Goal: Information Seeking & Learning: Learn about a topic

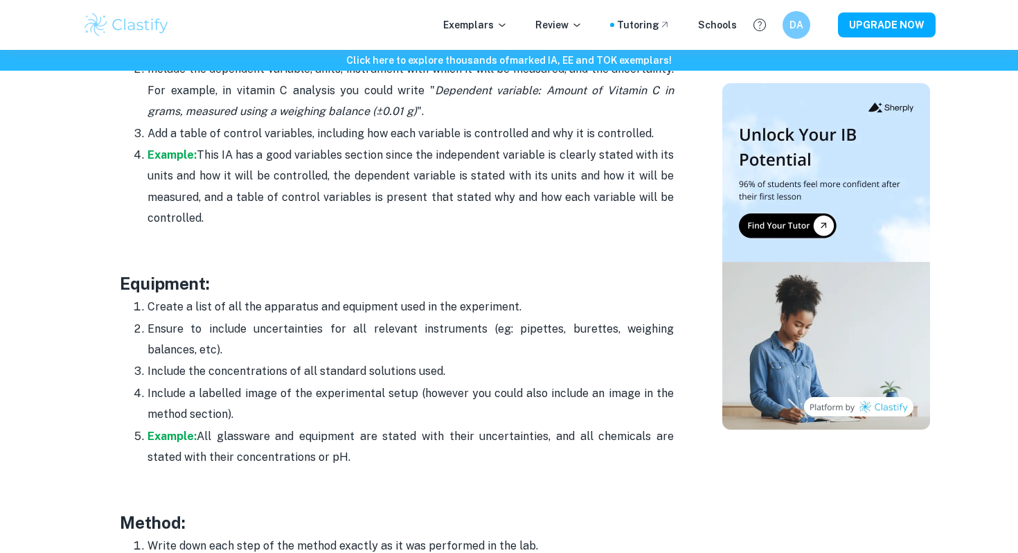
scroll to position [2407, 0]
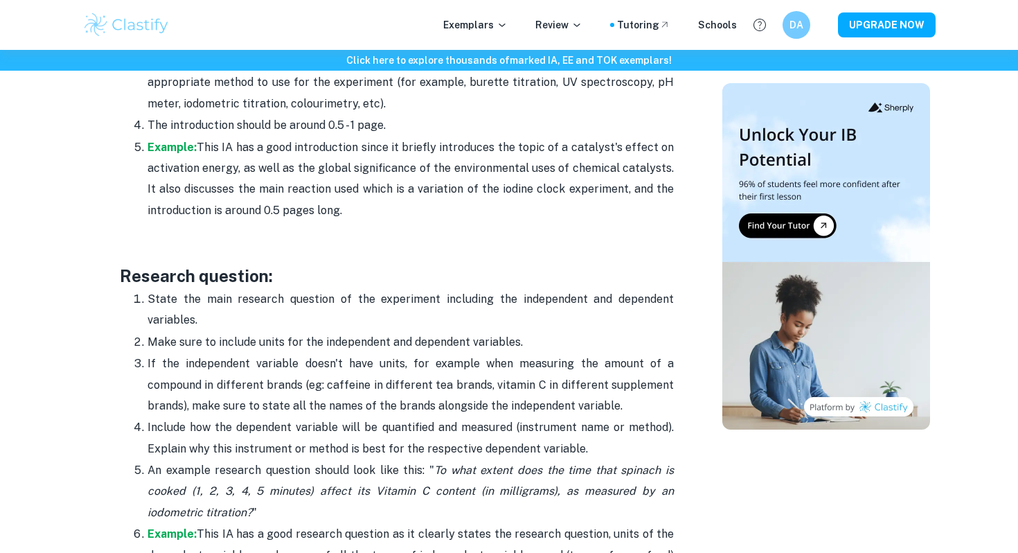
scroll to position [1098, 0]
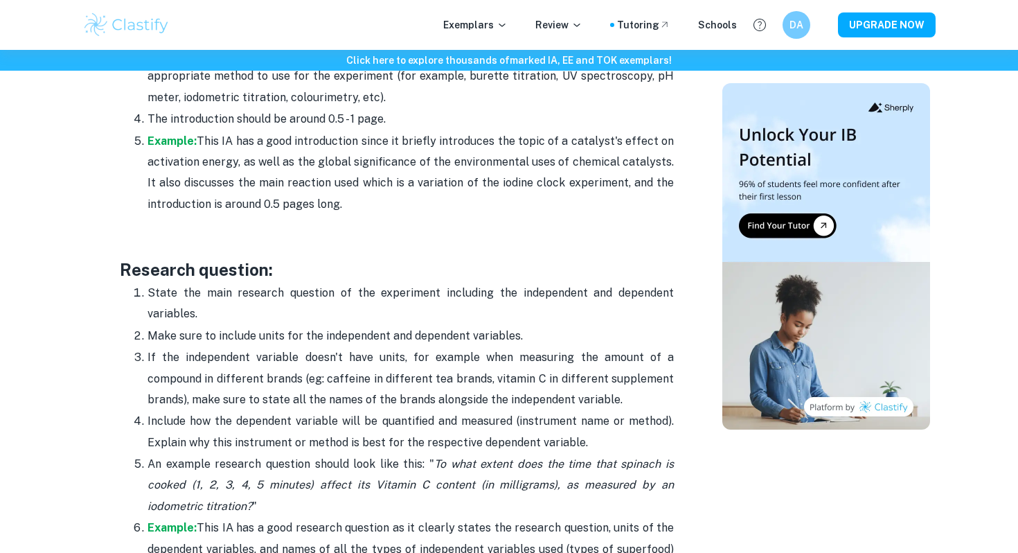
drag, startPoint x: 461, startPoint y: 276, endPoint x: 612, endPoint y: 315, distance: 155.9
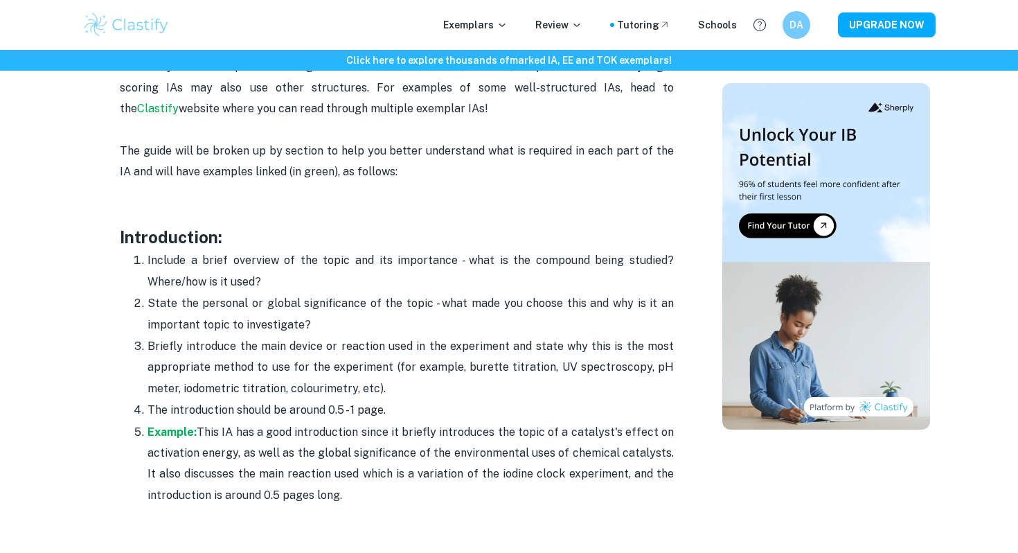
scroll to position [808, 0]
click at [287, 226] on h3 "Introduction:" at bounding box center [397, 236] width 554 height 25
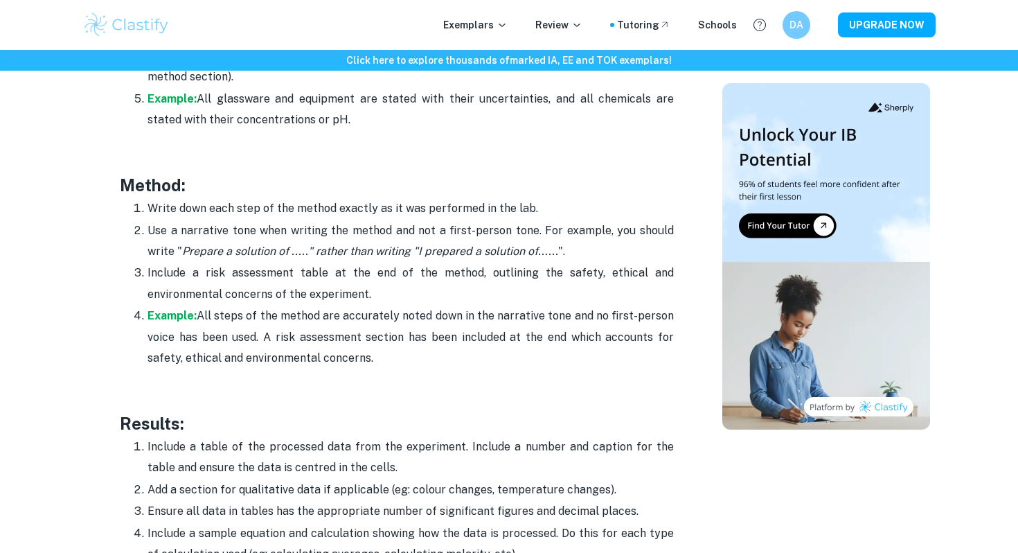
scroll to position [2835, 0]
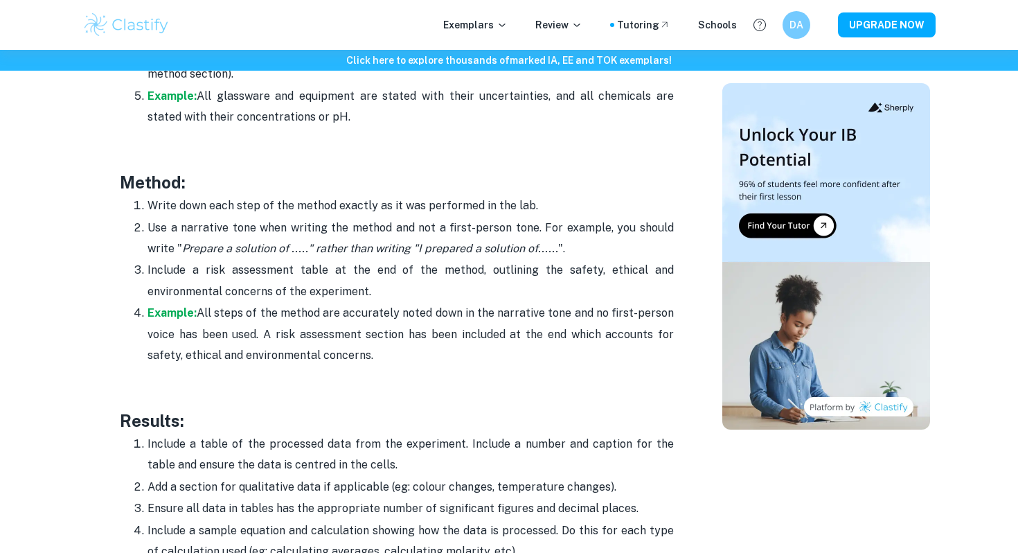
click at [396, 262] on p "Include a risk assessment table at the end of the method, outlining the safety,…" at bounding box center [411, 281] width 526 height 42
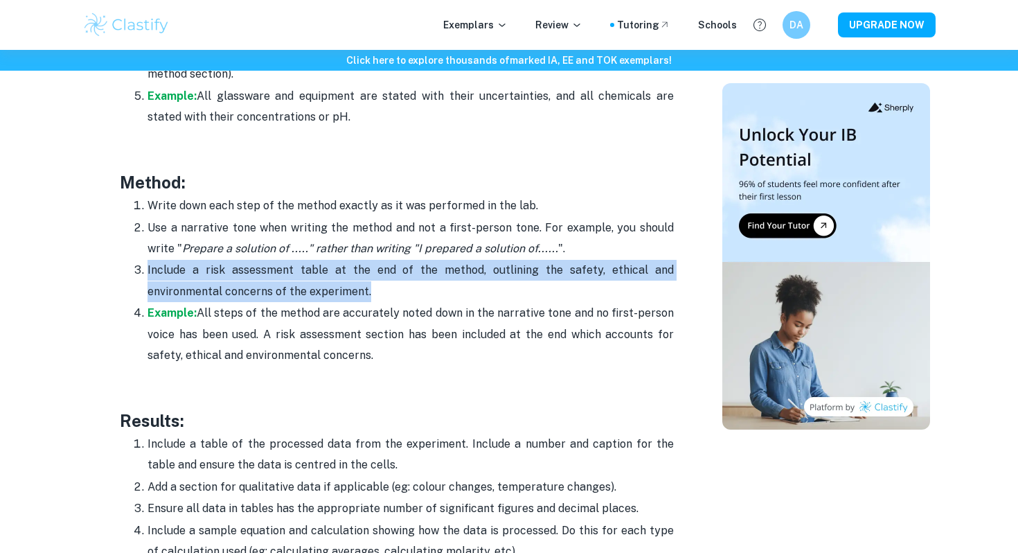
click at [396, 262] on p "Include a risk assessment table at the end of the method, outlining the safety,…" at bounding box center [411, 281] width 526 height 42
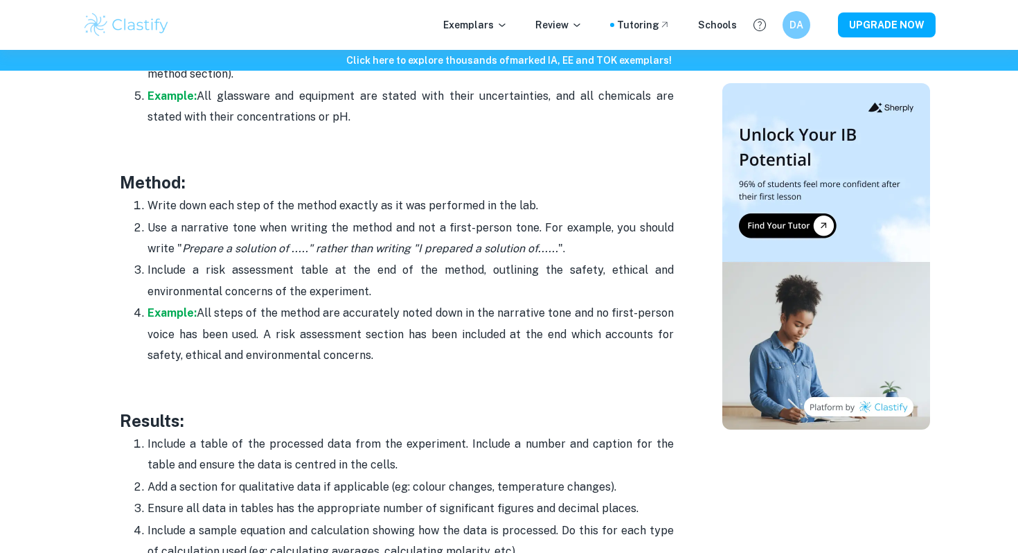
click at [396, 193] on h3 "Method:" at bounding box center [397, 182] width 554 height 25
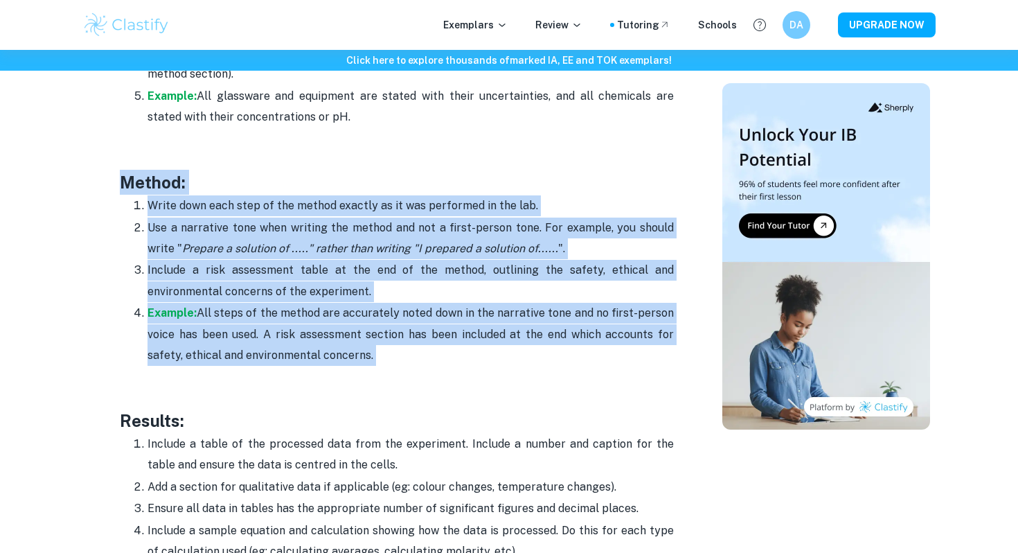
drag, startPoint x: 396, startPoint y: 193, endPoint x: 396, endPoint y: 358, distance: 165.5
click at [396, 358] on p "Example: All steps of the method are accurately noted down in the narrative ton…" at bounding box center [411, 334] width 526 height 63
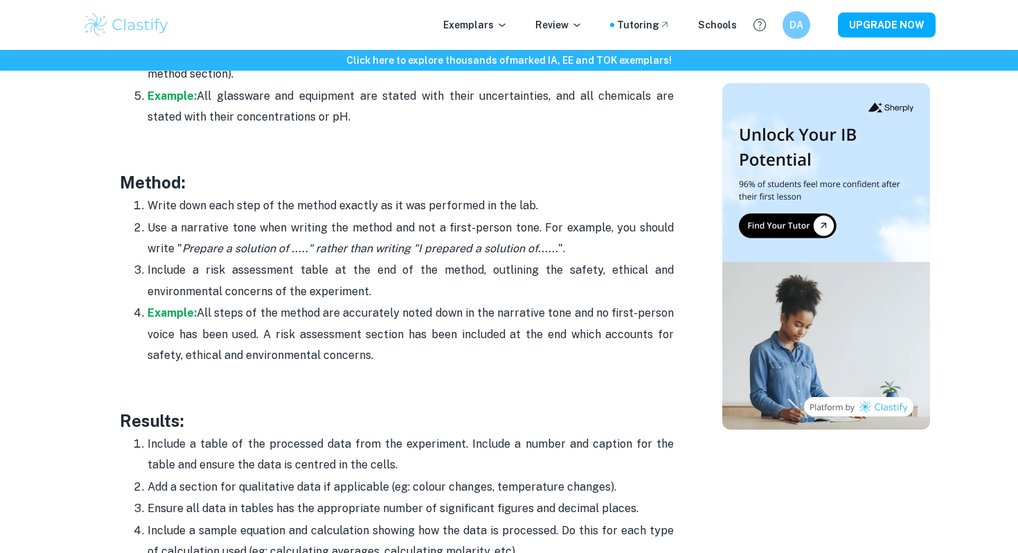
click at [396, 358] on p "Example: All steps of the method are accurately noted down in the narrative ton…" at bounding box center [411, 334] width 526 height 63
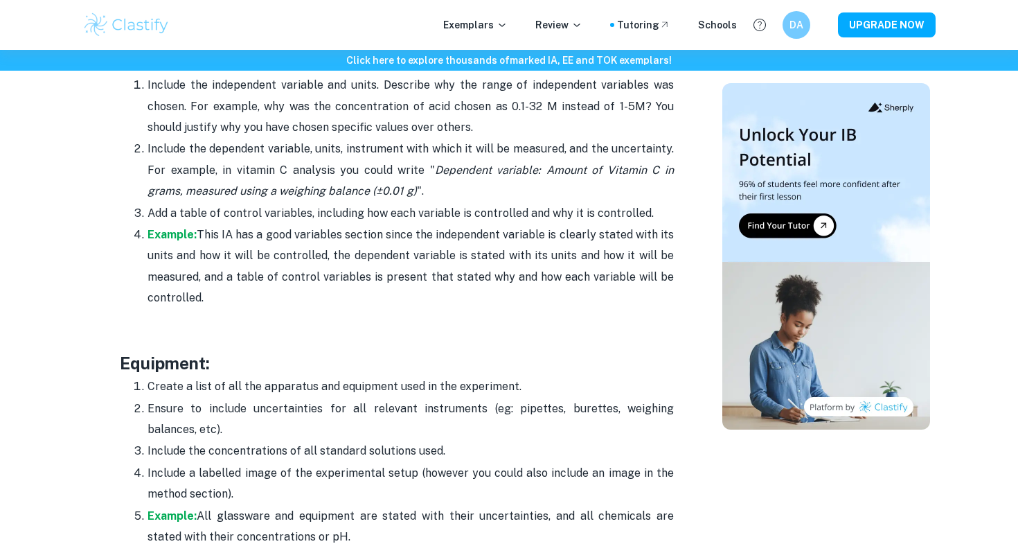
scroll to position [919, 0]
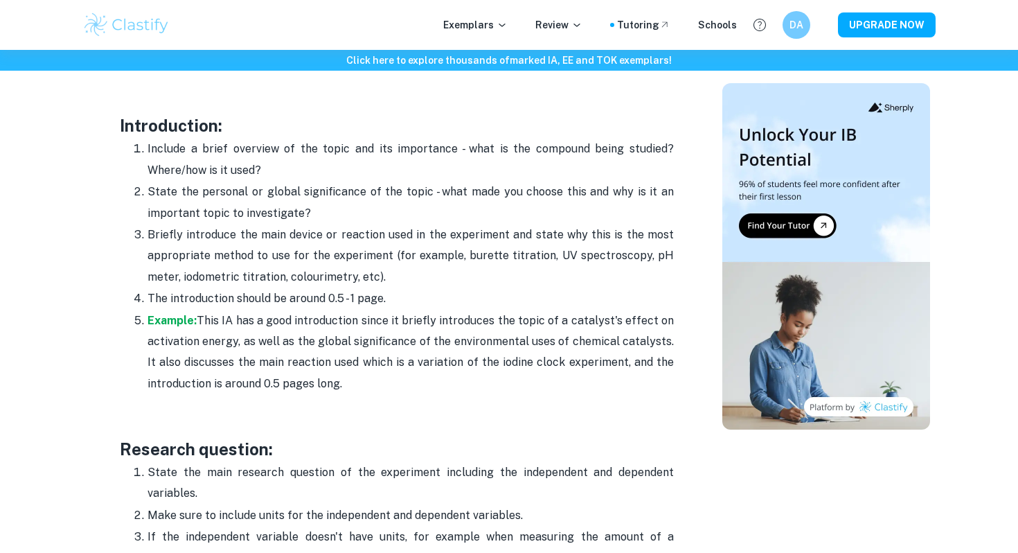
click at [384, 292] on p "The introduction should be around 0.5 - 1 page." at bounding box center [411, 298] width 526 height 21
click at [240, 315] on p "Example: This IA has a good introduction since it briefly introduces the topic …" at bounding box center [411, 352] width 526 height 84
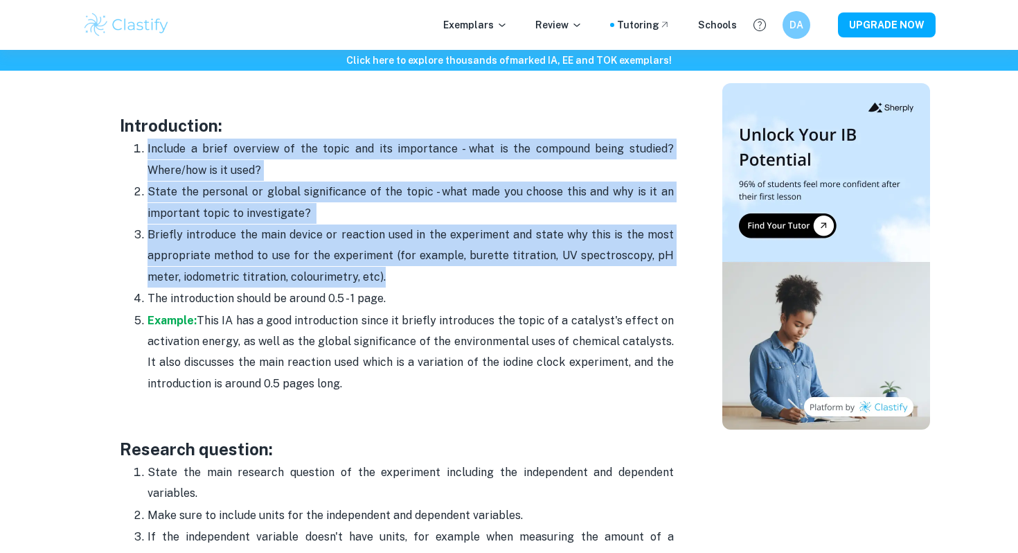
drag, startPoint x: 413, startPoint y: 115, endPoint x: 398, endPoint y: 277, distance: 162.8
click at [398, 277] on p "Briefly introduce the main device or reaction used in the experiment and state …" at bounding box center [411, 255] width 526 height 63
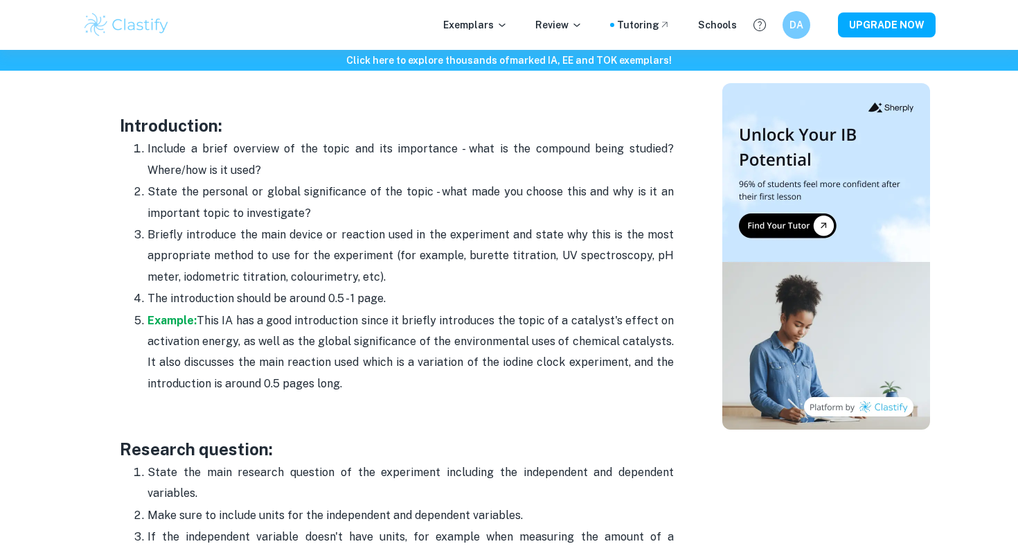
click at [265, 319] on p "Example: This IA has a good introduction since it briefly introduces the topic …" at bounding box center [411, 352] width 526 height 84
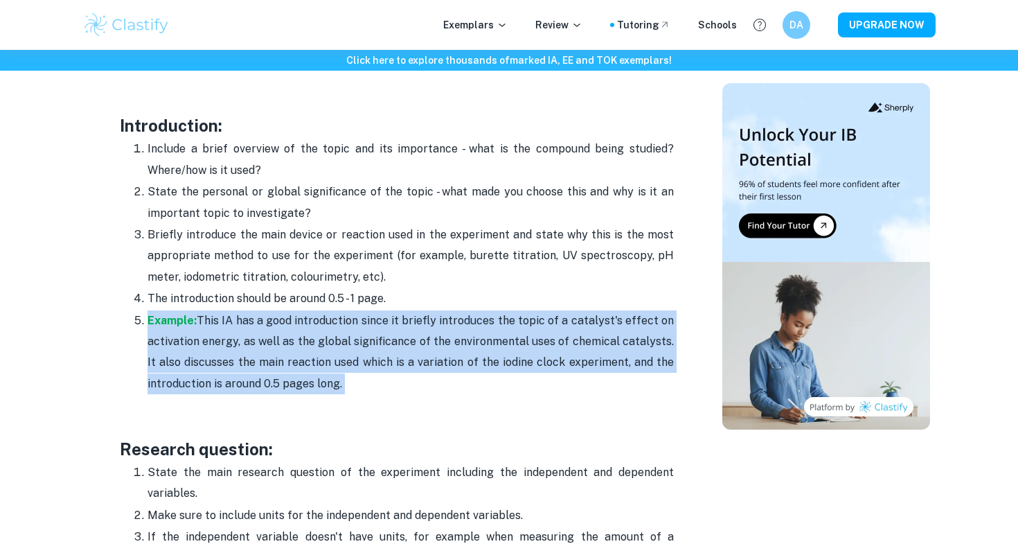
drag, startPoint x: 265, startPoint y: 319, endPoint x: 356, endPoint y: 351, distance: 96.8
click at [356, 351] on p "Example: This IA has a good introduction since it briefly introduces the topic …" at bounding box center [411, 352] width 526 height 84
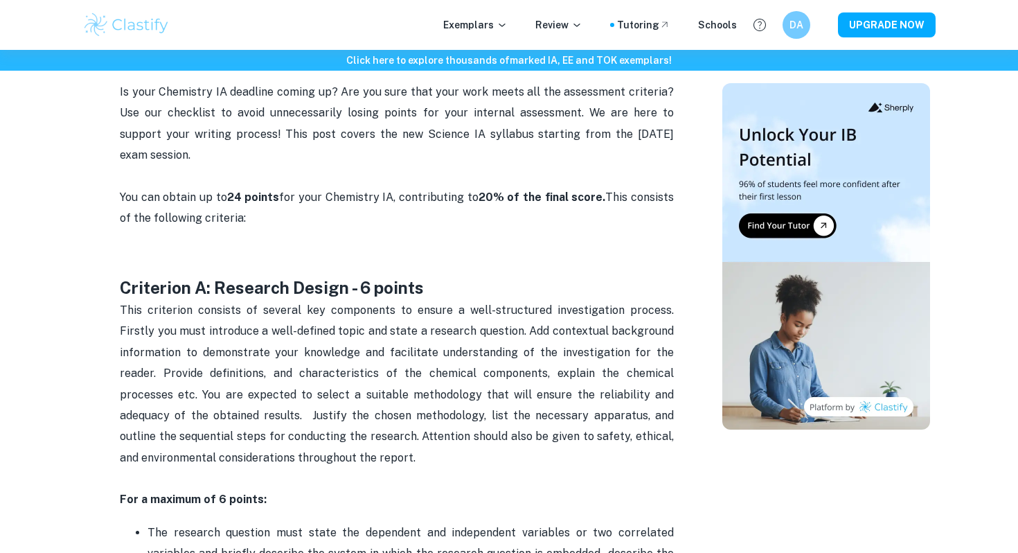
scroll to position [725, 0]
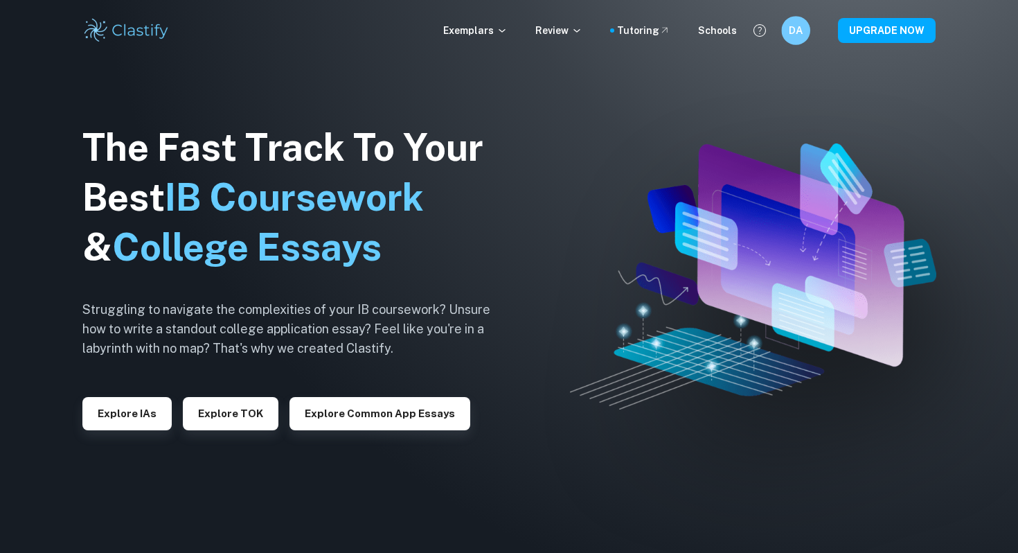
click at [796, 28] on h6 "DA" at bounding box center [795, 31] width 17 height 16
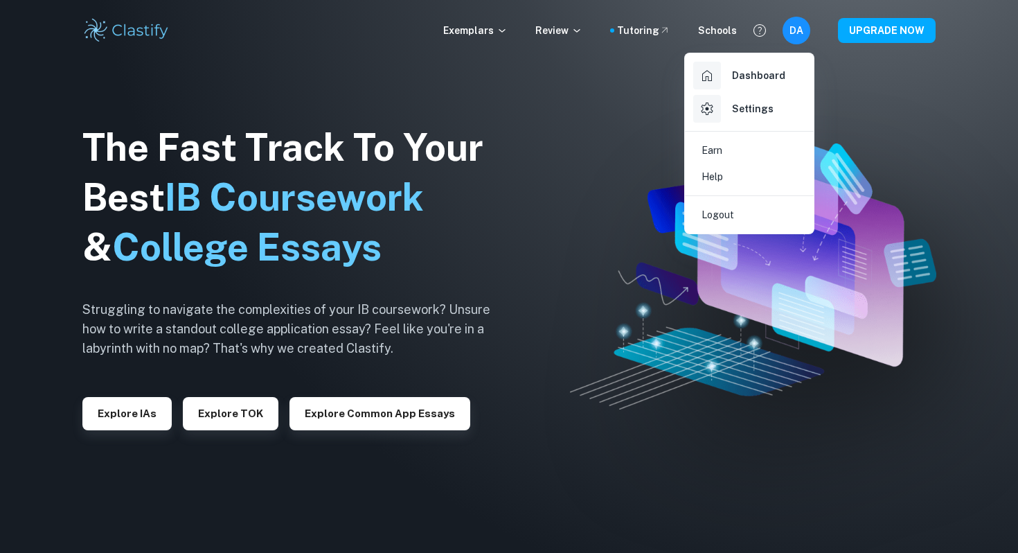
click at [742, 112] on h6 "Settings" at bounding box center [753, 108] width 42 height 15
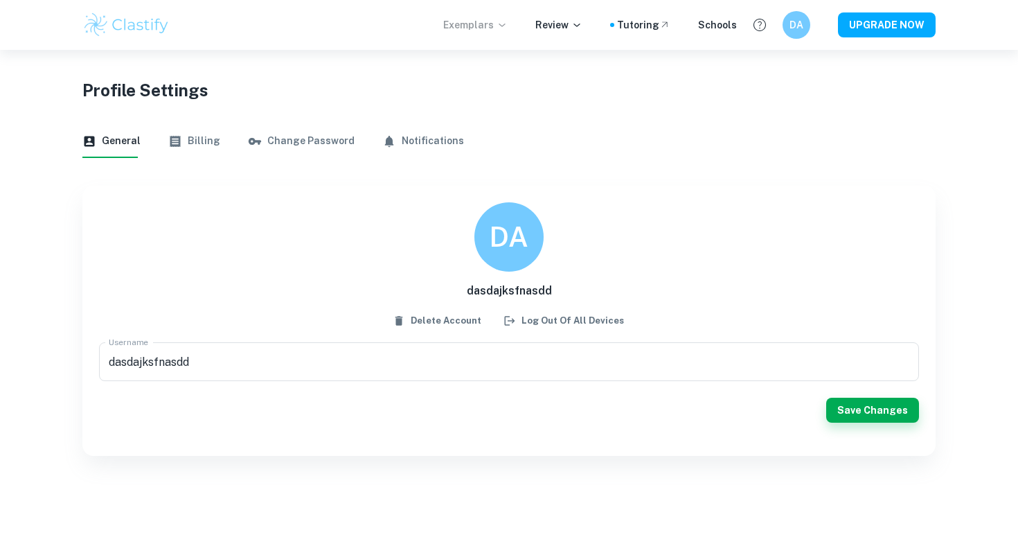
click at [490, 32] on p "Exemplars" at bounding box center [475, 24] width 64 height 15
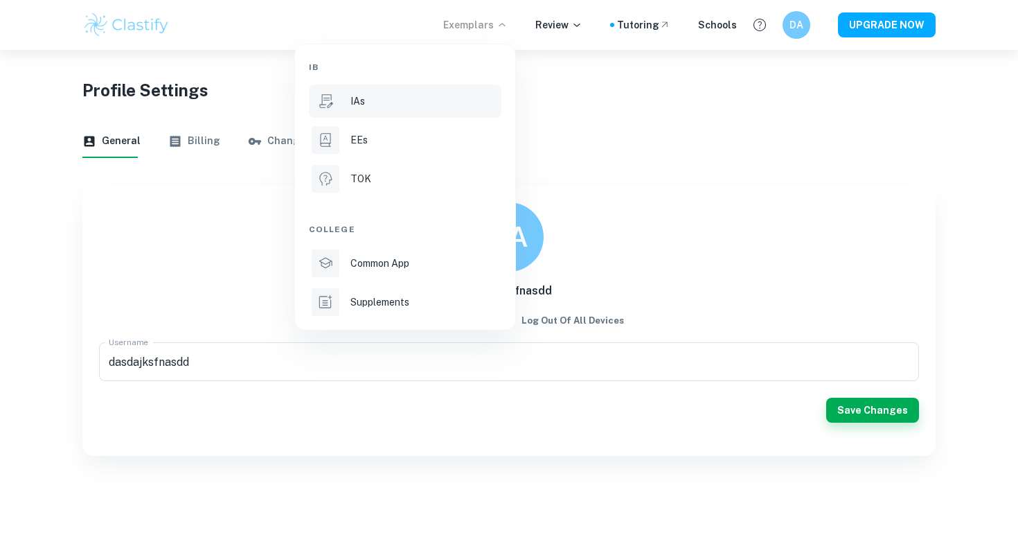
click at [344, 93] on li "IAs" at bounding box center [405, 100] width 193 height 33
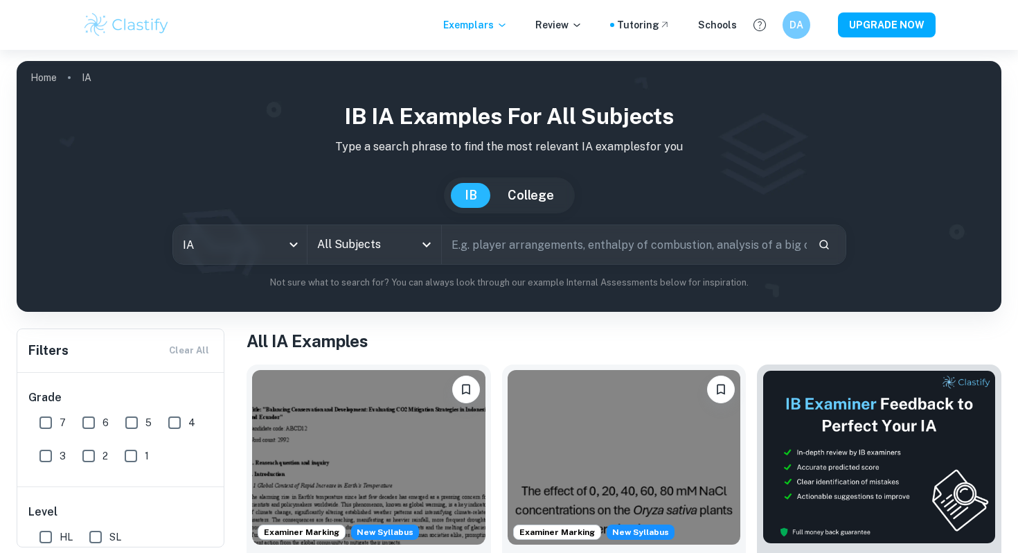
click at [487, 254] on input "text" at bounding box center [624, 244] width 365 height 39
type input "chemistry"
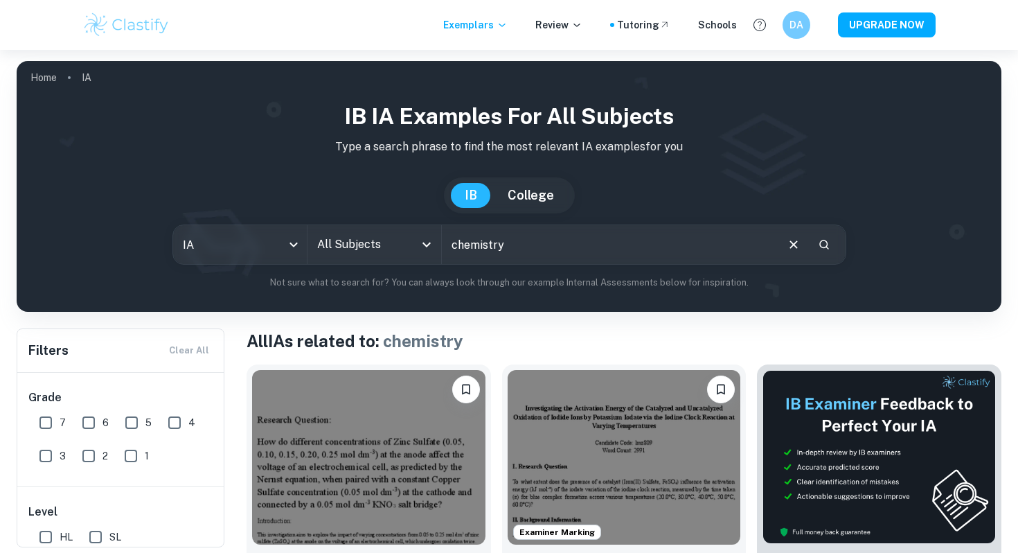
click at [55, 416] on input "7" at bounding box center [46, 423] width 28 height 28
checkbox input "true"
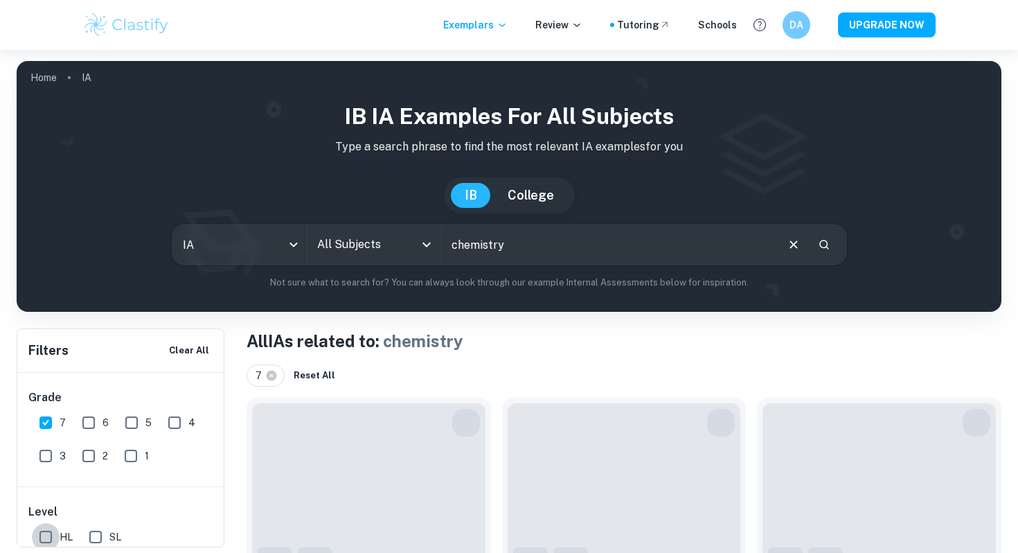
click at [51, 537] on input "HL" at bounding box center [46, 537] width 28 height 28
checkbox input "true"
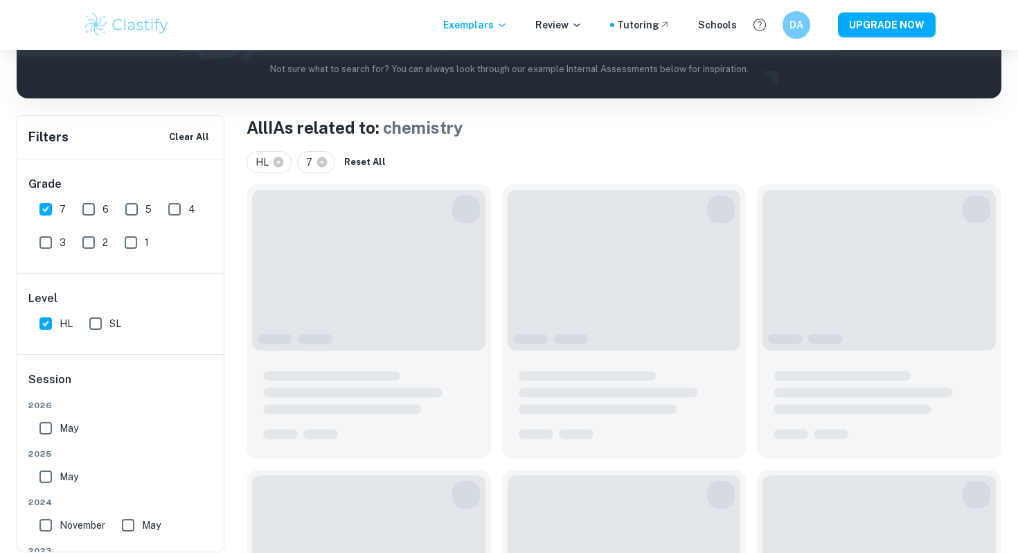
scroll to position [218, 0]
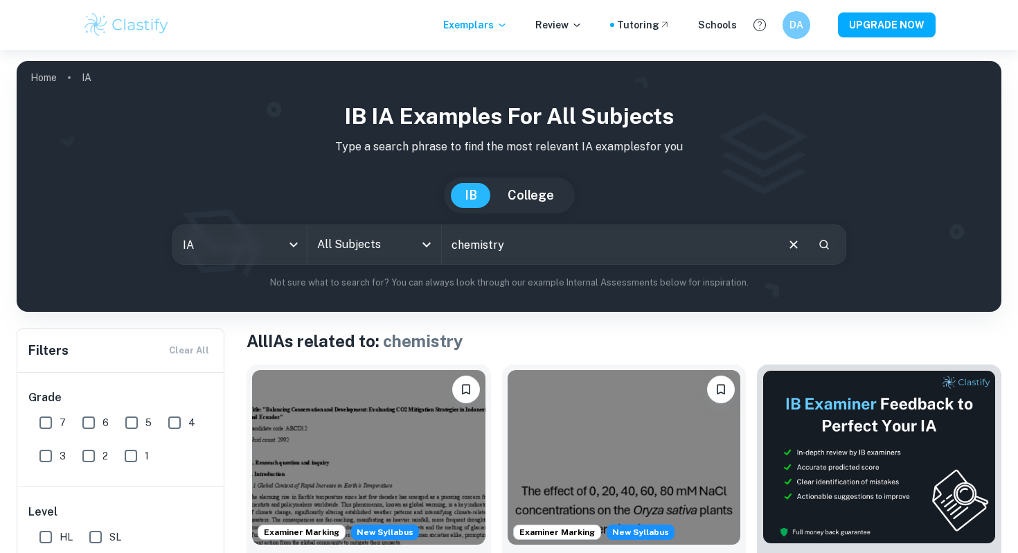
scroll to position [218, 0]
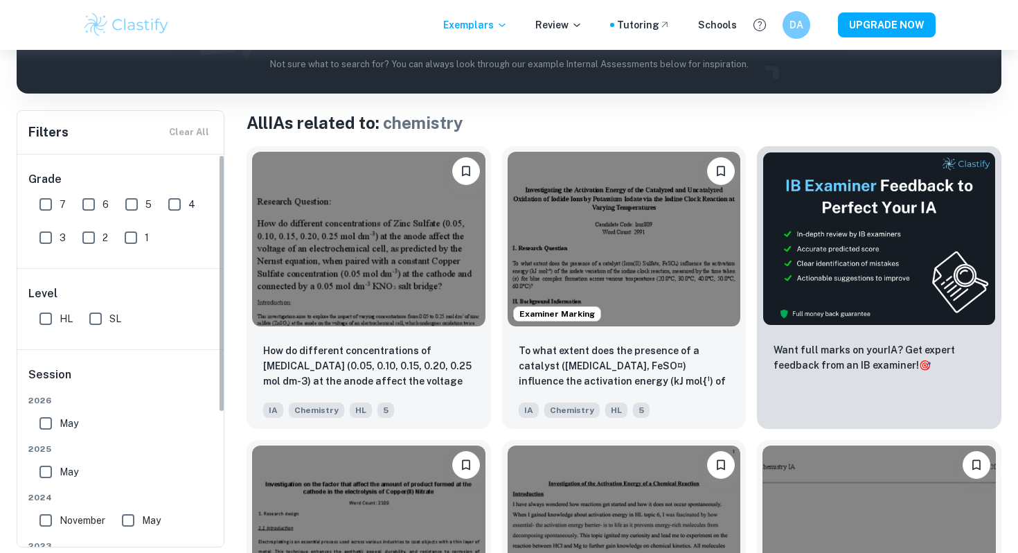
click at [35, 204] on input "7" at bounding box center [46, 204] width 28 height 28
checkbox input "true"
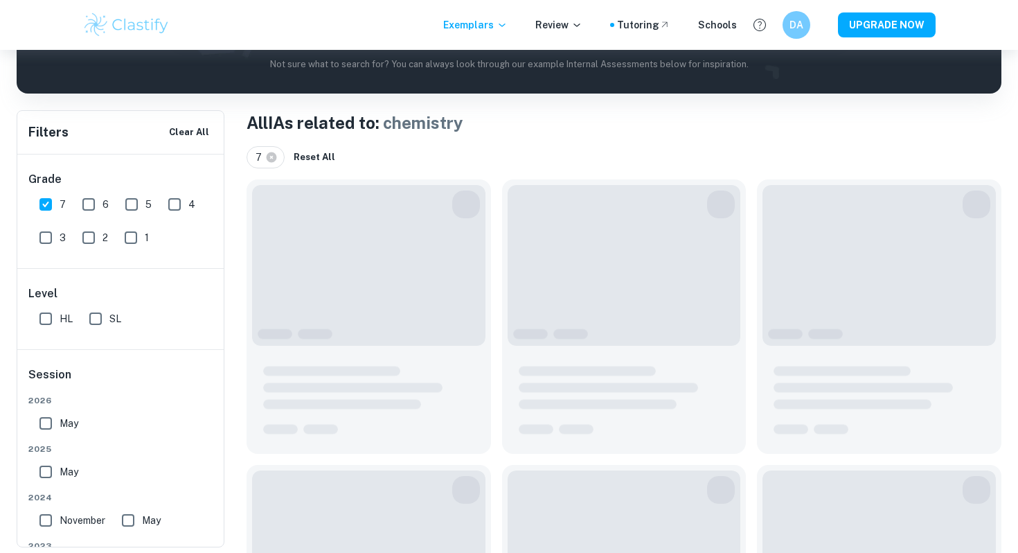
click at [48, 330] on input "HL" at bounding box center [46, 319] width 28 height 28
checkbox input "true"
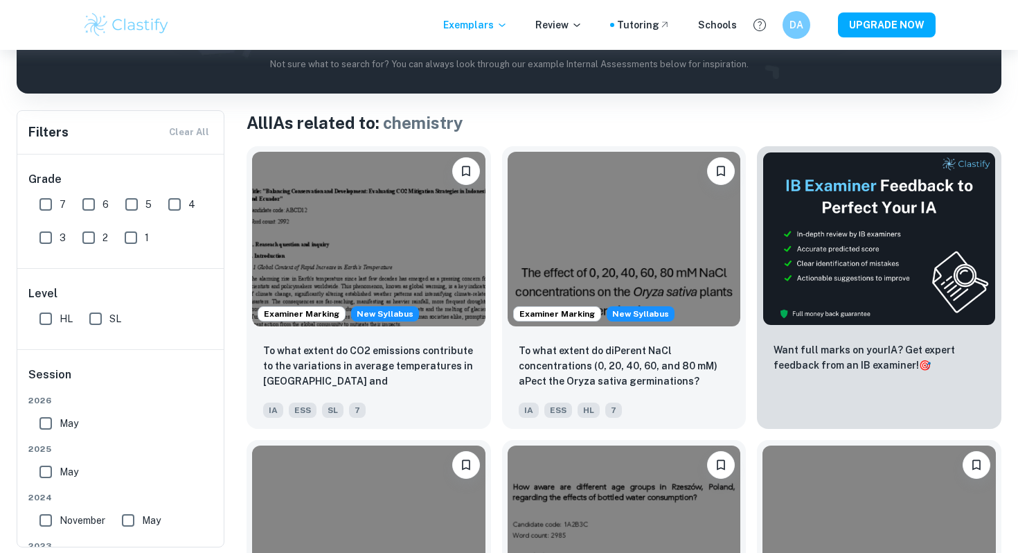
scroll to position [218, 0]
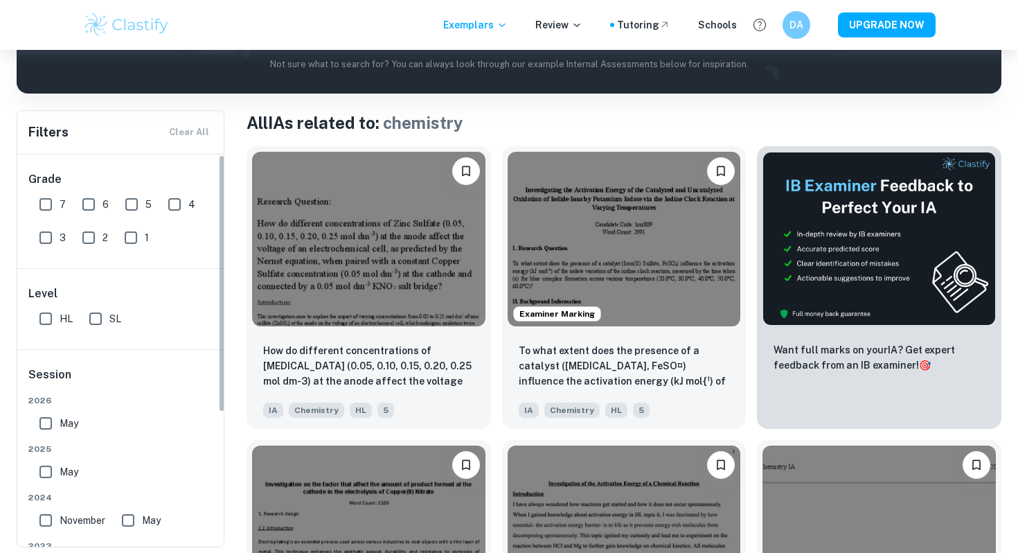
click at [39, 206] on input "7" at bounding box center [46, 204] width 28 height 28
checkbox input "true"
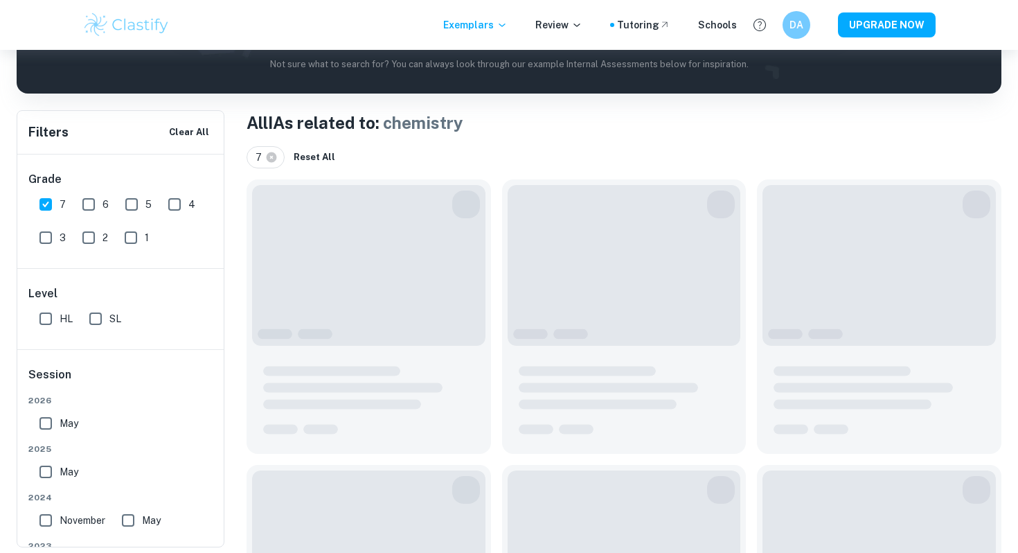
click at [44, 325] on input "HL" at bounding box center [46, 319] width 28 height 28
checkbox input "true"
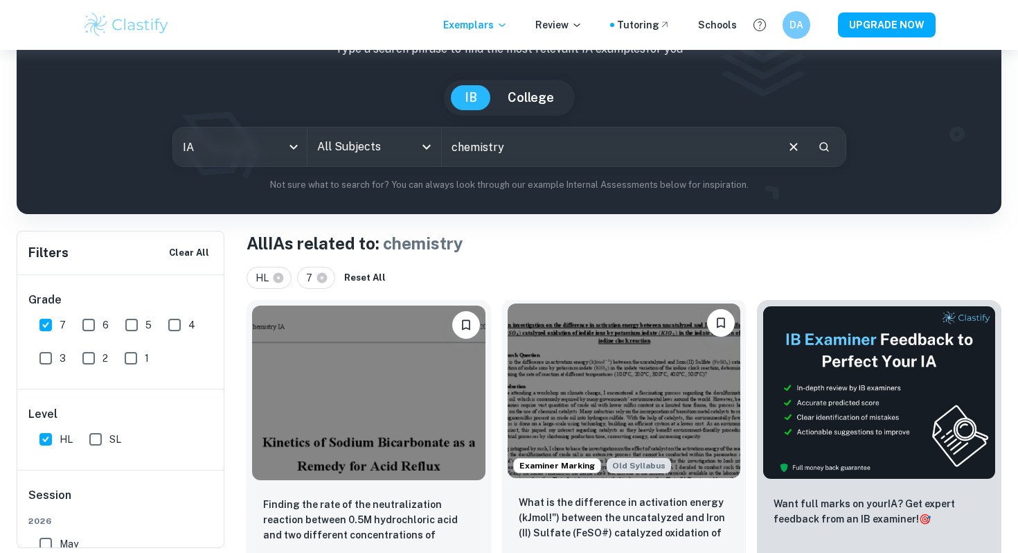
scroll to position [98, 0]
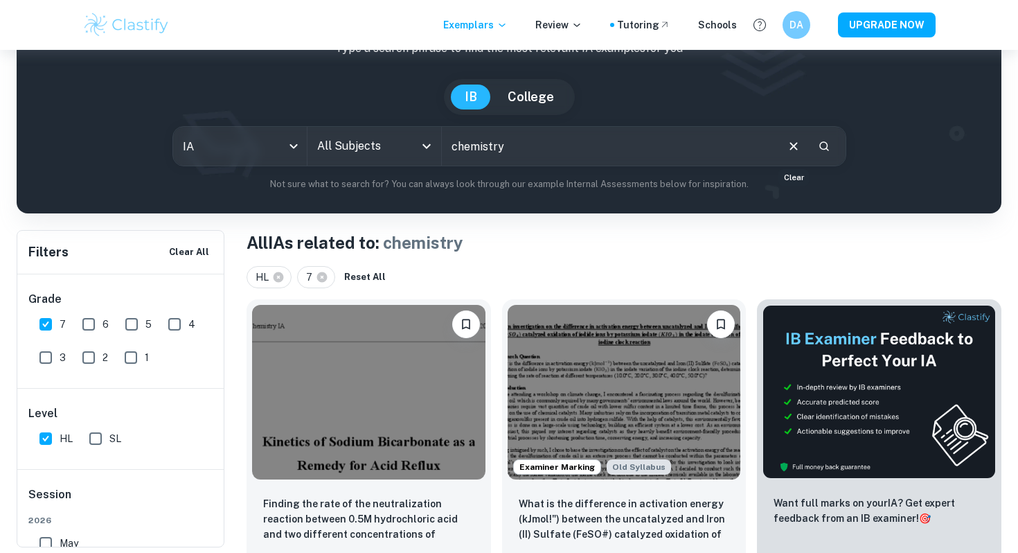
click at [796, 148] on icon "Clear" at bounding box center [794, 146] width 8 height 8
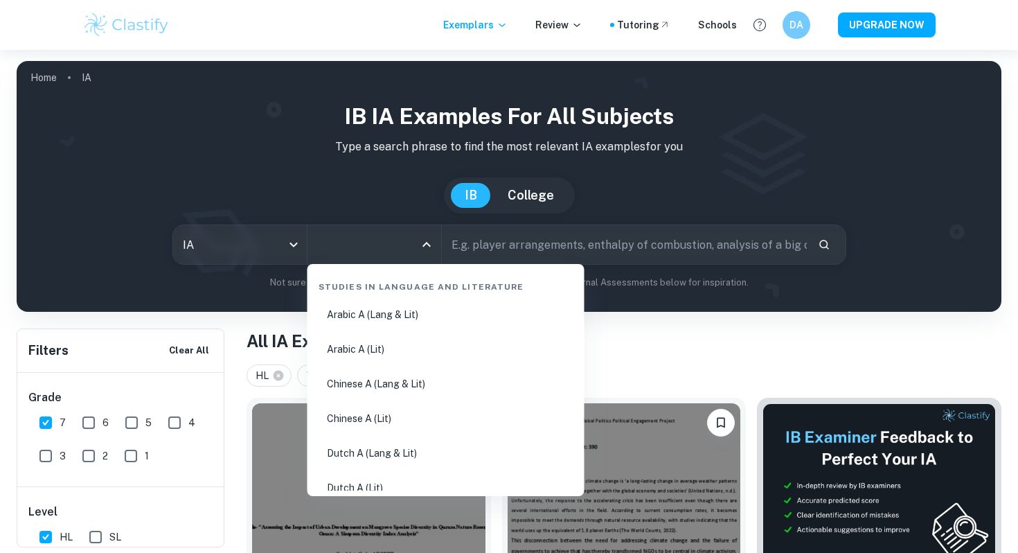
click at [389, 243] on input "All Subjects" at bounding box center [364, 244] width 100 height 26
type input "che"
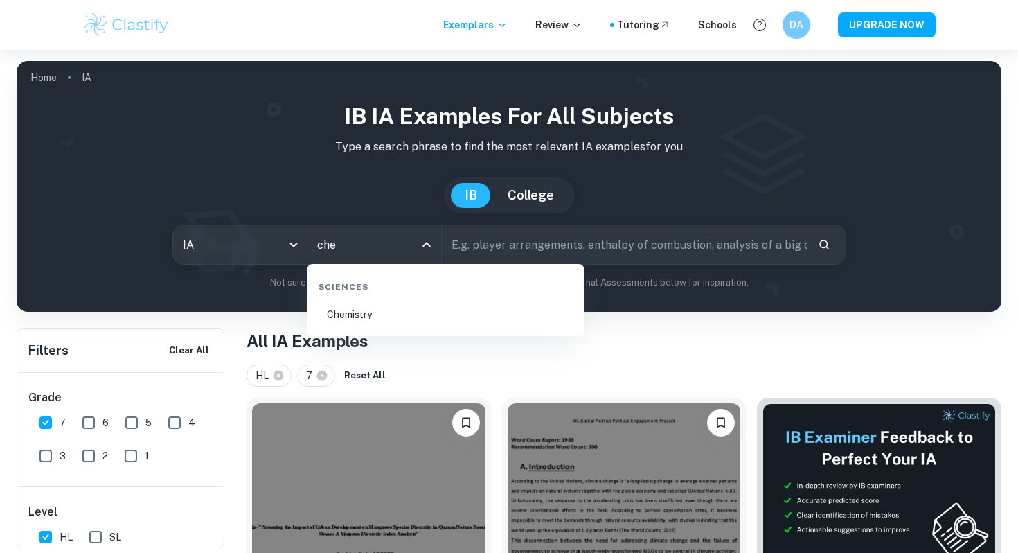
click at [413, 317] on li "Chemistry" at bounding box center [446, 314] width 266 height 32
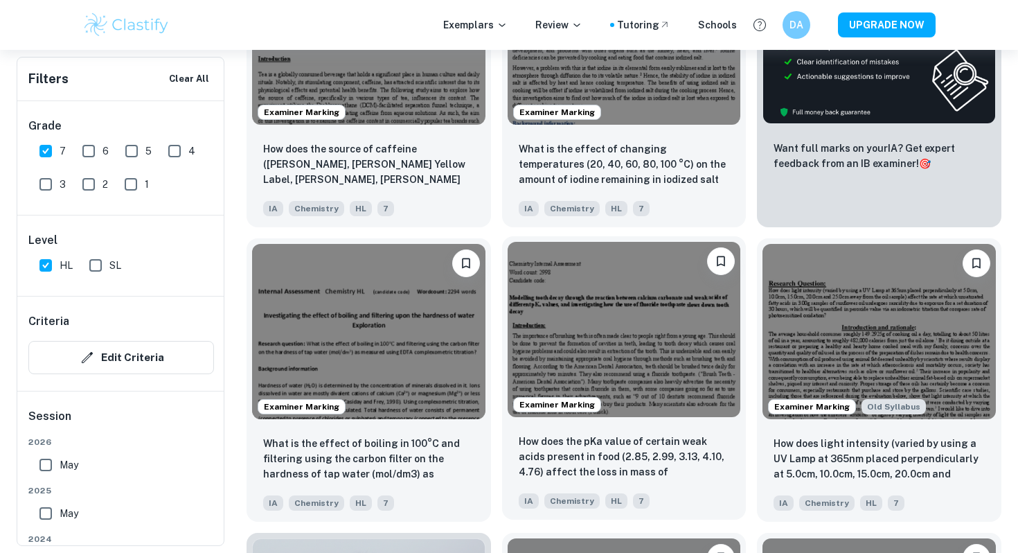
scroll to position [591, 0]
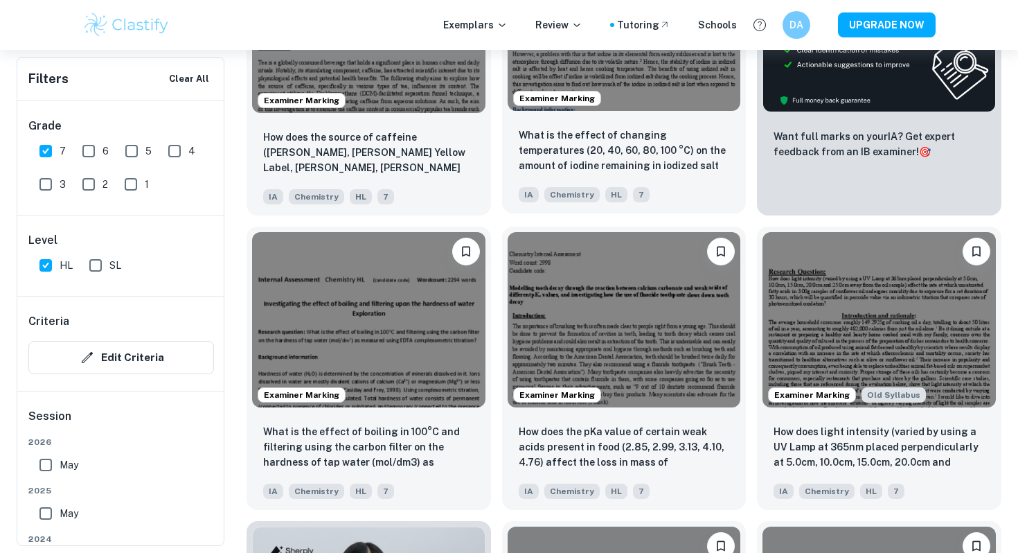
click at [616, 125] on div "What is the effect of changing temperatures (20, 40, 60, 80, 100 °C) on the amo…" at bounding box center [624, 164] width 244 height 97
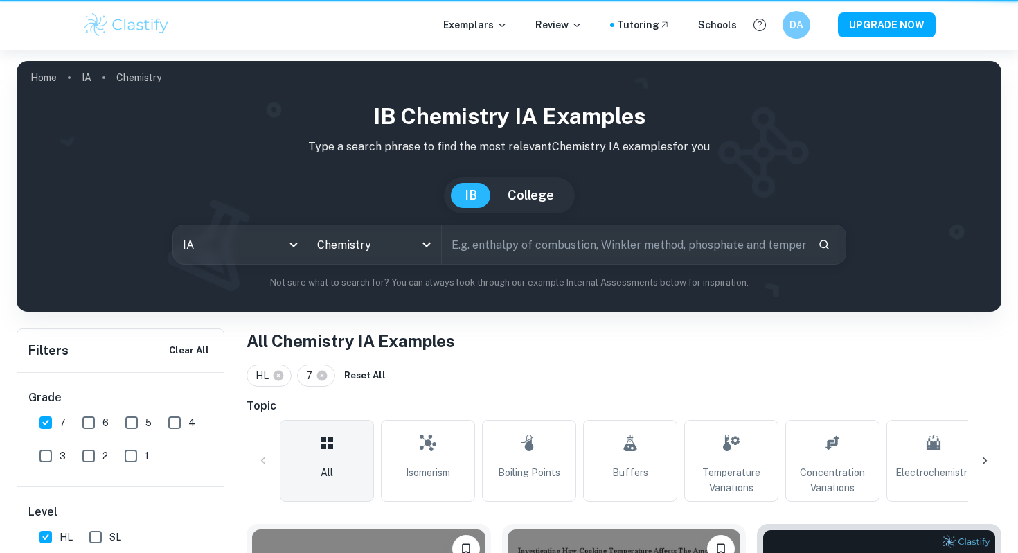
scroll to position [591, 0]
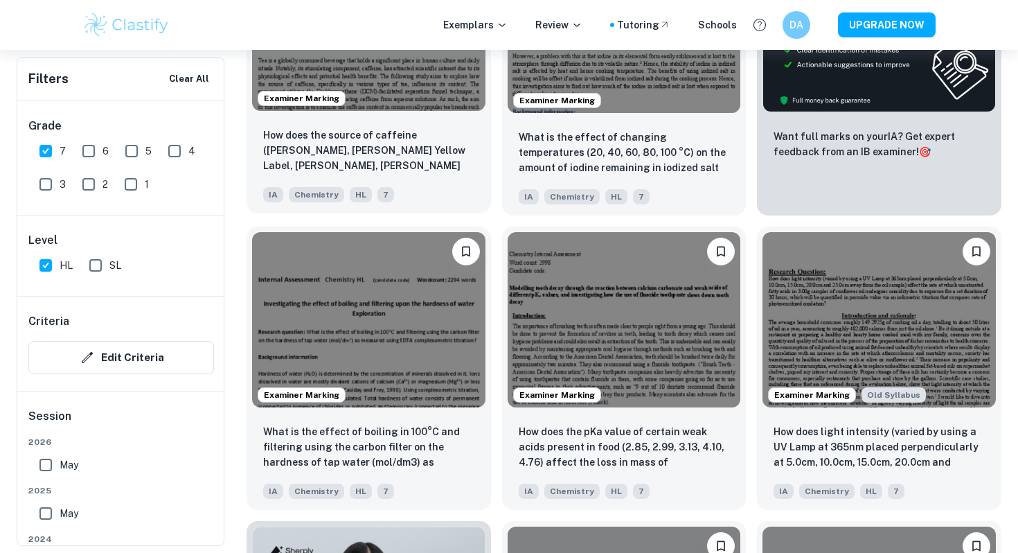
click at [443, 104] on img at bounding box center [368, 23] width 233 height 175
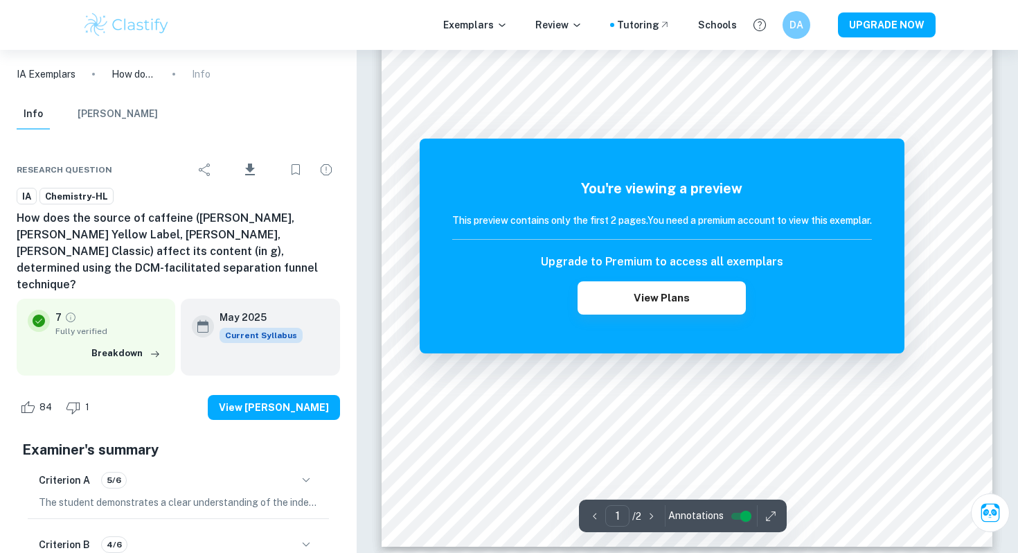
scroll to position [588, 0]
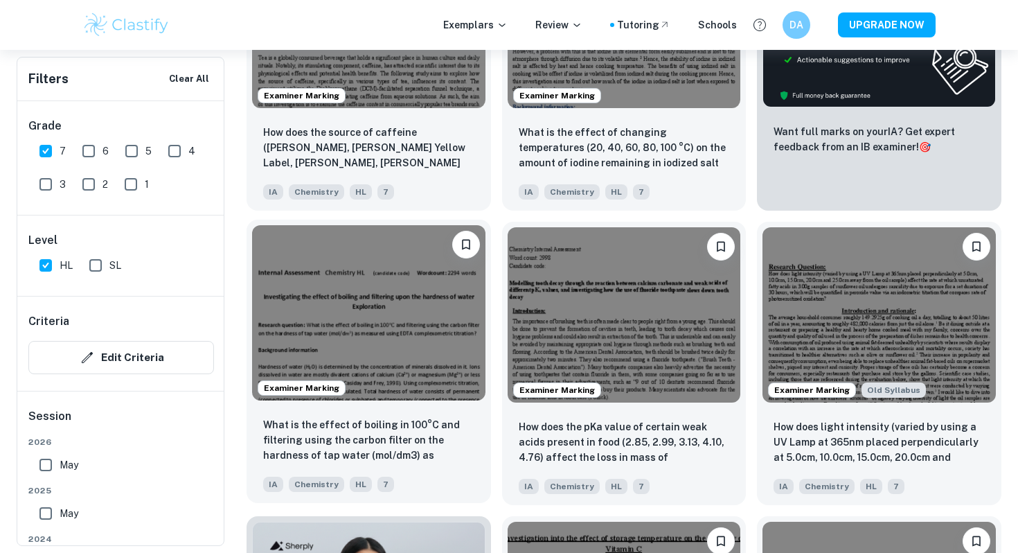
scroll to position [604, 0]
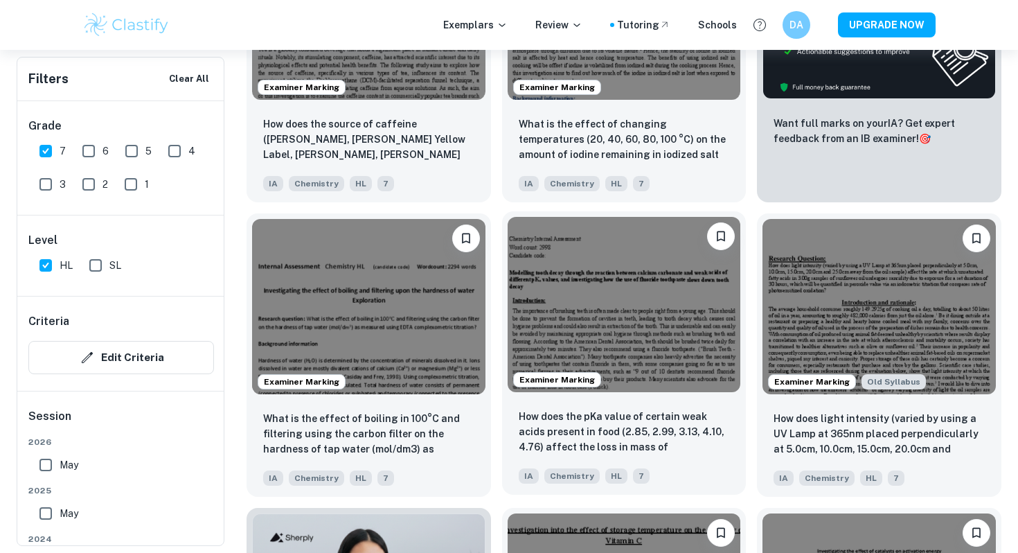
click at [657, 368] on img at bounding box center [624, 304] width 233 height 175
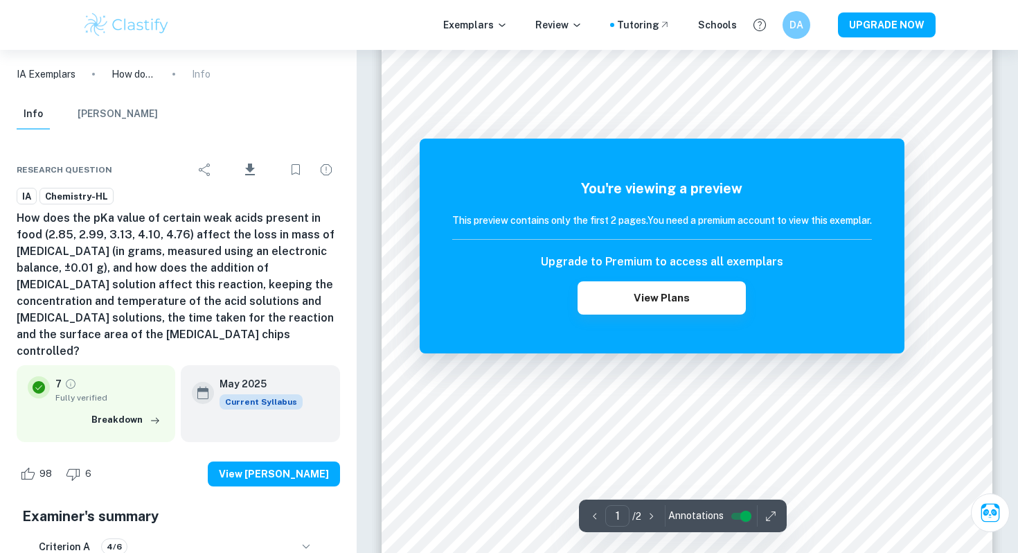
scroll to position [193, 0]
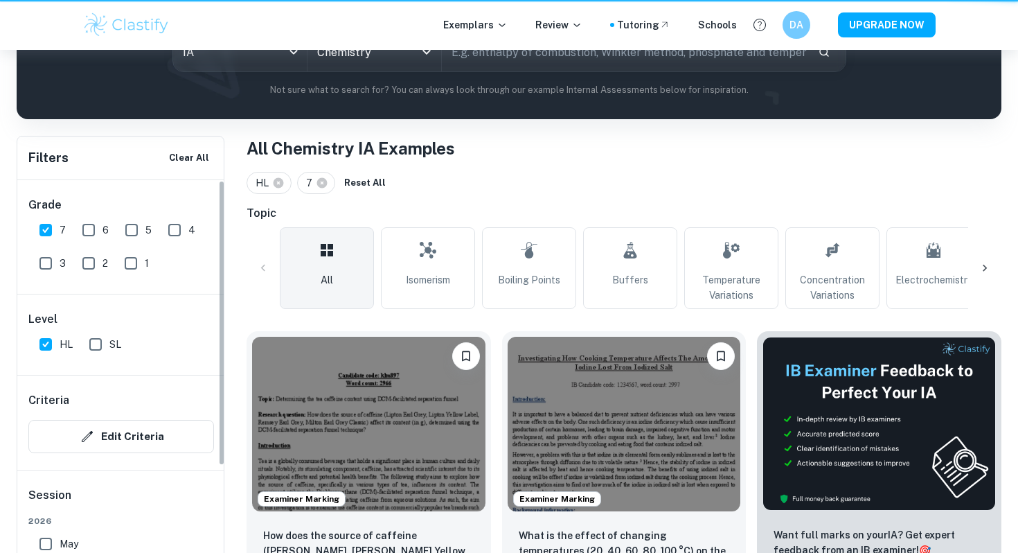
scroll to position [604, 0]
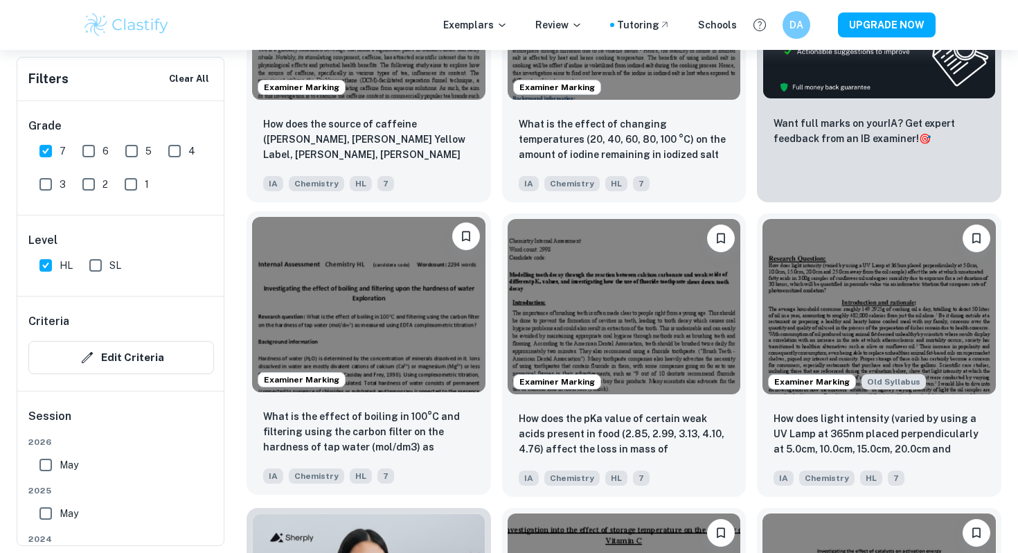
click at [381, 359] on img at bounding box center [368, 304] width 233 height 175
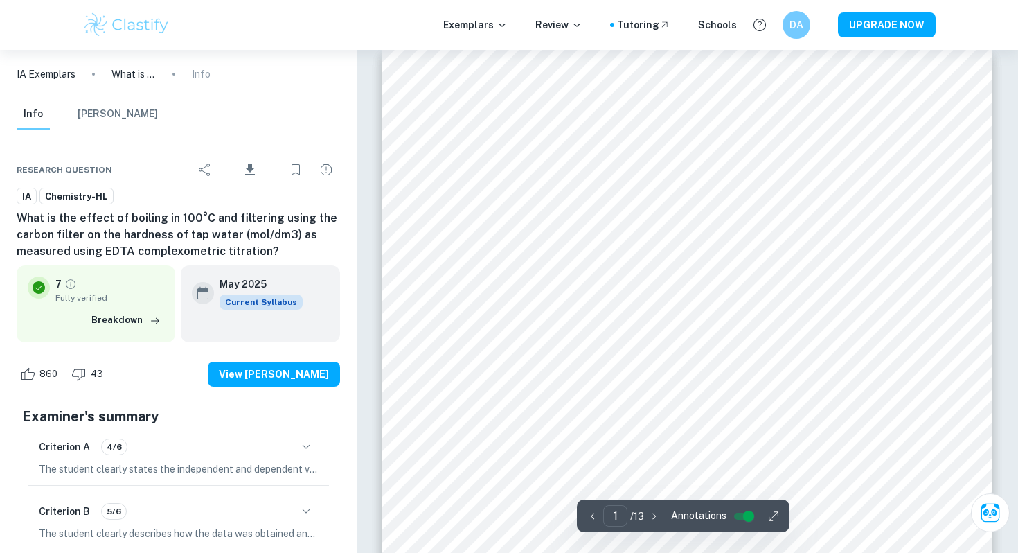
scroll to position [24, 0]
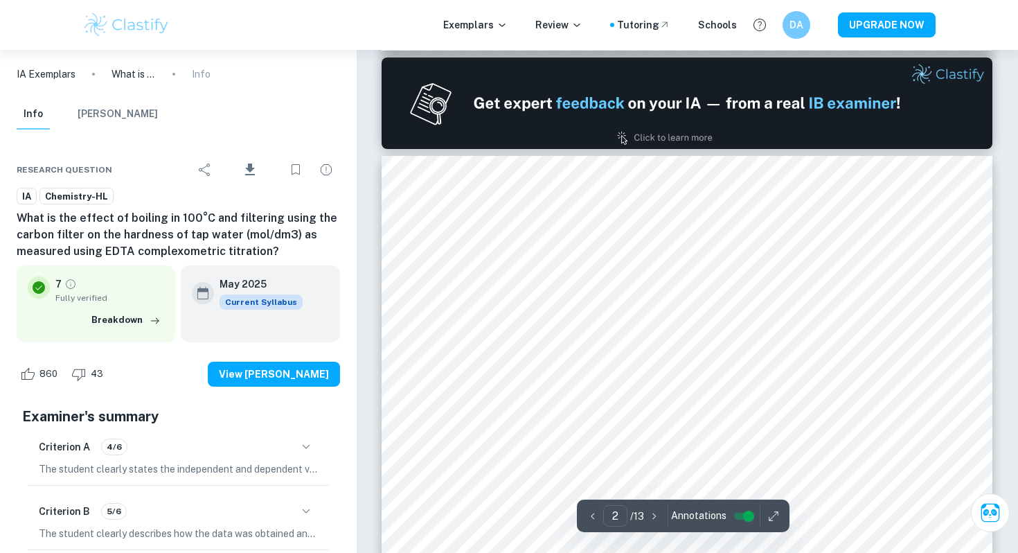
type input "1"
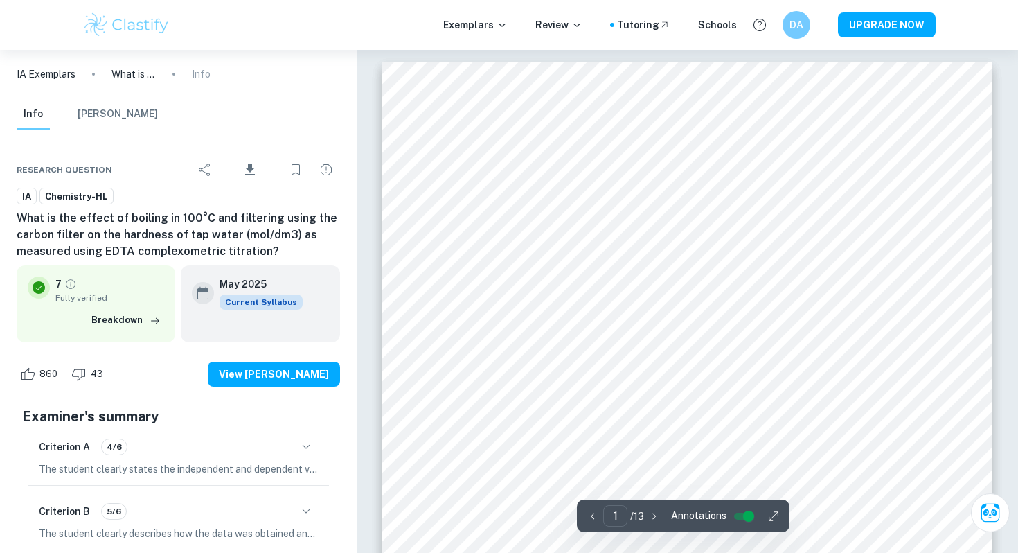
scroll to position [1, 0]
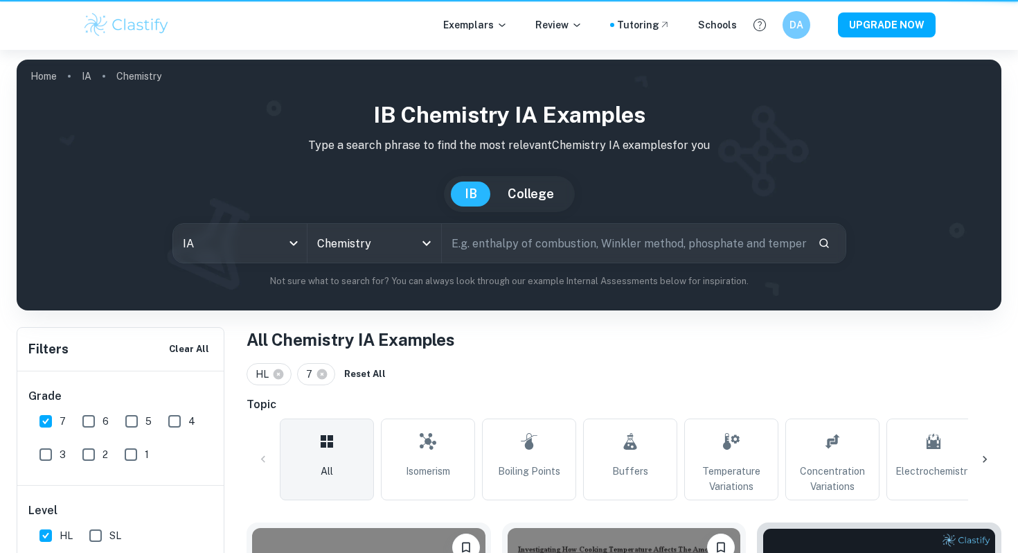
scroll to position [604, 0]
